Goal: Find specific page/section: Find specific page/section

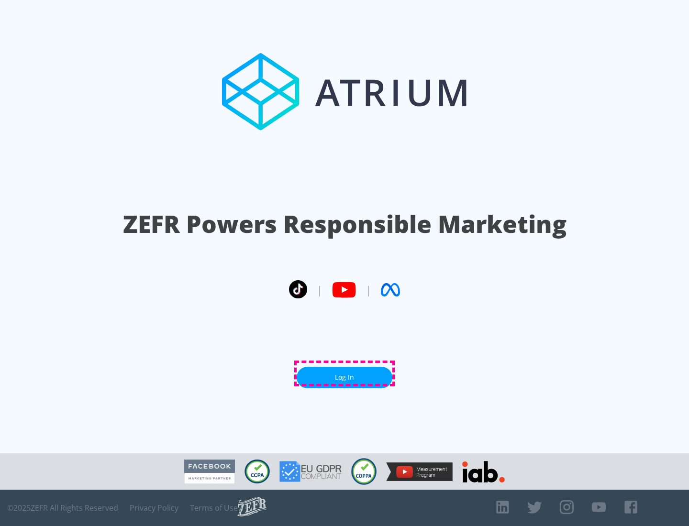
click at [345, 374] on link "Log In" at bounding box center [345, 378] width 96 height 22
